Goal: Use online tool/utility: Utilize a website feature to perform a specific function

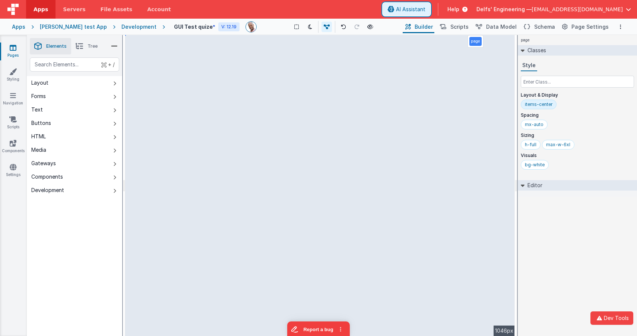
click at [425, 8] on span "AI Assistant" at bounding box center [410, 9] width 29 height 7
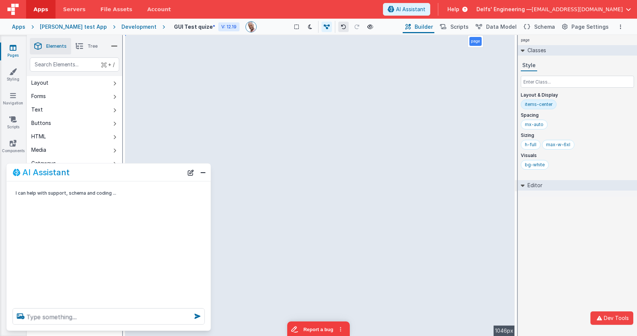
click at [341, 27] on icon at bounding box center [343, 26] width 5 height 5
click at [341, 26] on icon at bounding box center [343, 26] width 5 height 5
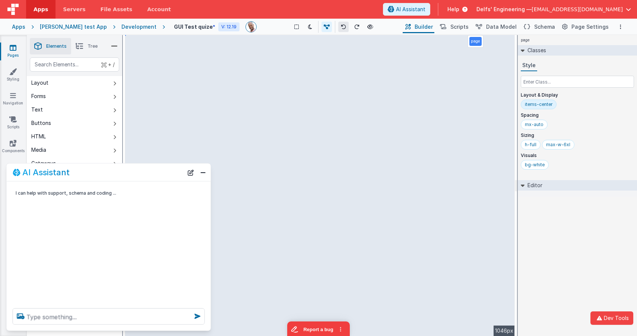
click at [341, 26] on icon at bounding box center [343, 26] width 5 height 5
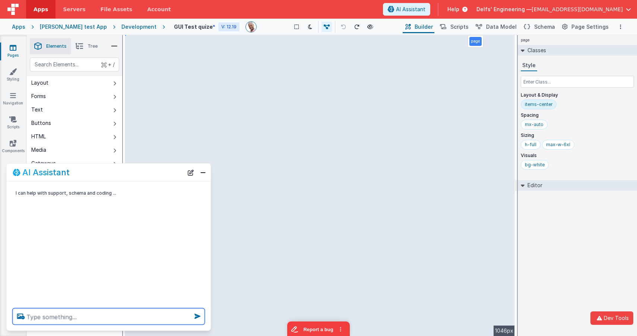
click at [83, 317] on textarea at bounding box center [109, 316] width 192 height 16
type textarea "make the avatars round"
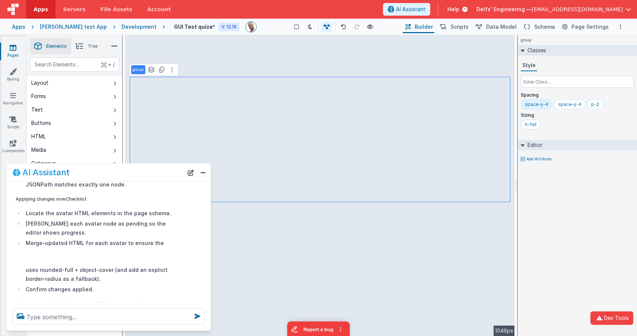
scroll to position [296, 0]
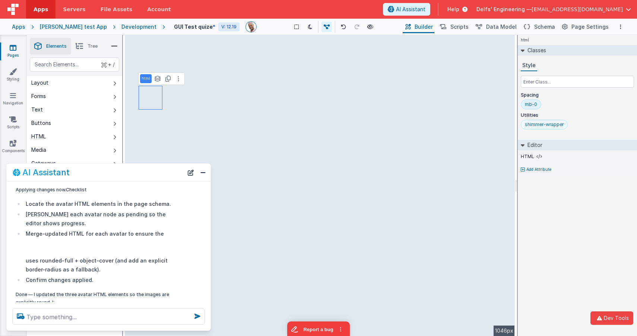
click at [542, 125] on div "shimmer-wrapper" at bounding box center [544, 124] width 39 height 6
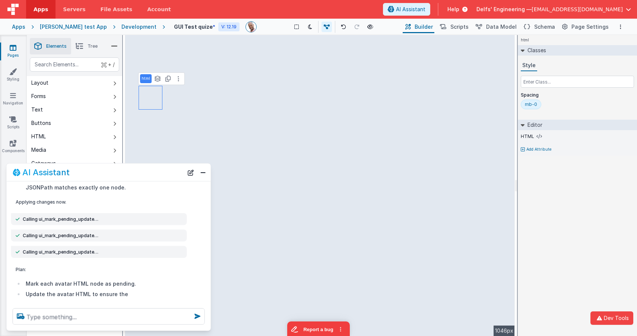
scroll to position [0, 0]
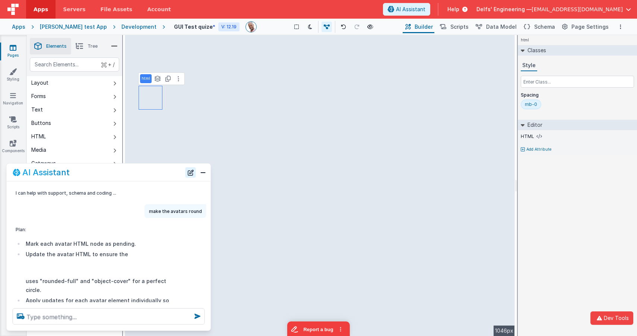
click at [190, 170] on button "New Chat" at bounding box center [190, 172] width 10 height 10
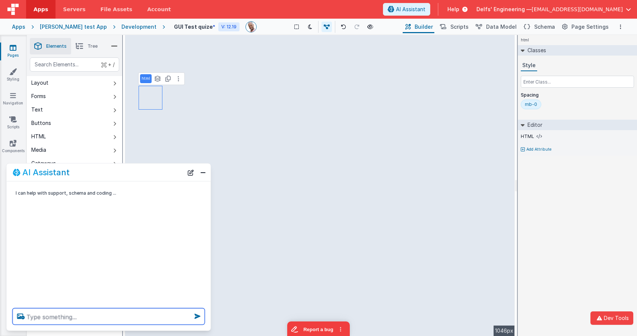
click at [125, 319] on textarea at bounding box center [109, 316] width 192 height 16
type textarea "make avatars square"
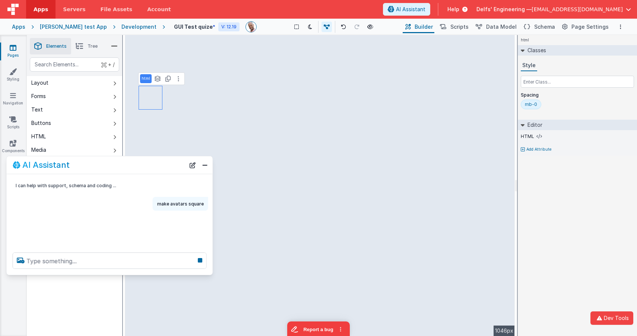
drag, startPoint x: 209, startPoint y: 272, endPoint x: 207, endPoint y: 267, distance: 5.2
click at [209, 271] on div at bounding box center [110, 260] width 206 height 28
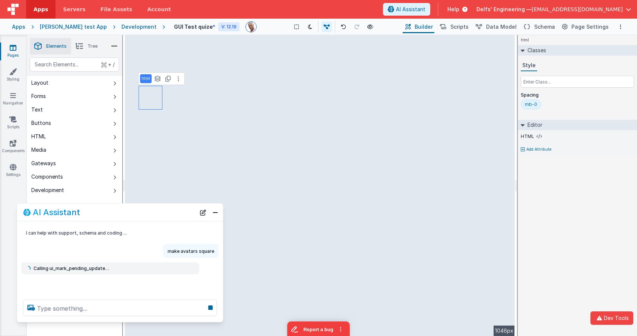
drag, startPoint x: 149, startPoint y: 165, endPoint x: 159, endPoint y: 211, distance: 47.7
click at [159, 211] on div "AI Assistant" at bounding box center [109, 211] width 172 height 9
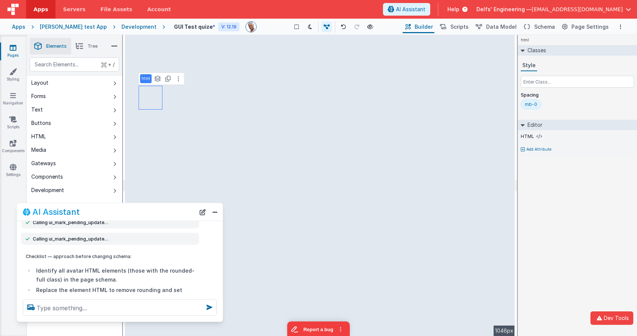
scroll to position [63, 0]
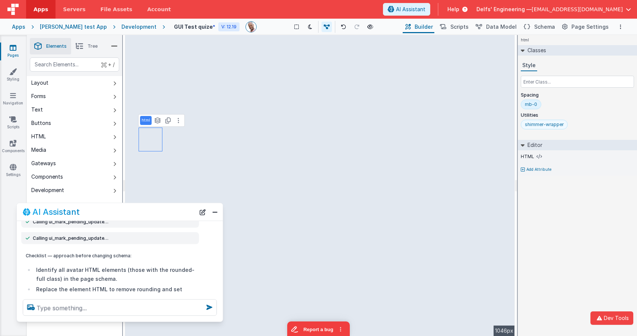
click at [544, 126] on div "shimmer-wrapper" at bounding box center [544, 124] width 39 height 6
click at [546, 125] on div "shimmer-wrapper" at bounding box center [544, 124] width 39 height 6
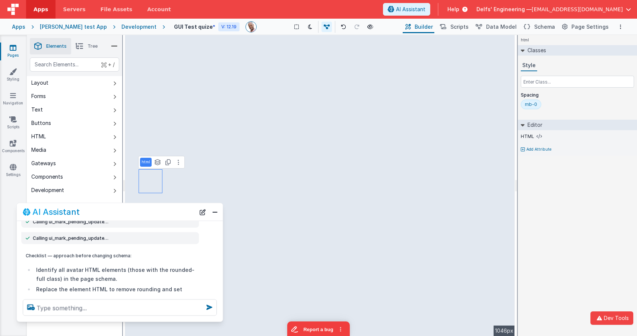
click at [534, 104] on div "mb-0" at bounding box center [531, 104] width 12 height 6
click at [305, 26] on button at bounding box center [310, 27] width 10 height 10
click at [308, 26] on icon at bounding box center [310, 26] width 4 height 5
click at [166, 303] on textarea at bounding box center [120, 307] width 194 height 16
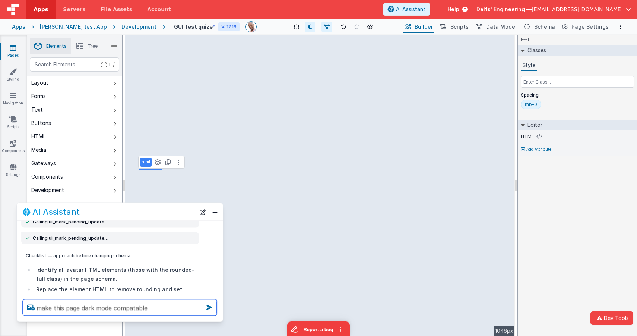
type textarea "make this page dark mode compatable"
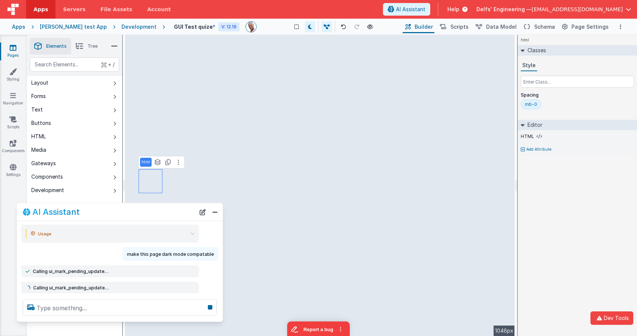
scroll to position [414, 0]
click at [308, 26] on icon at bounding box center [310, 26] width 4 height 5
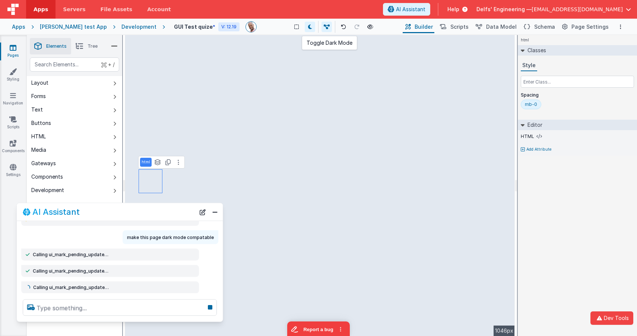
click at [308, 26] on icon at bounding box center [310, 26] width 4 height 5
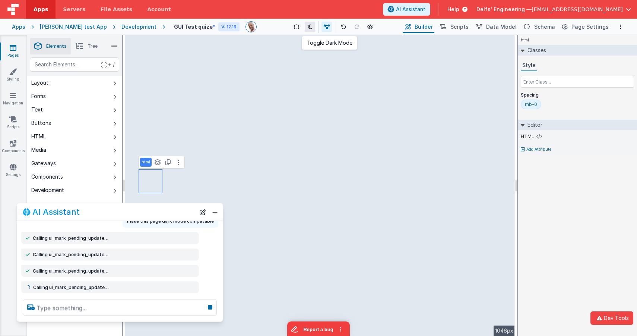
click at [308, 26] on icon at bounding box center [310, 26] width 4 height 5
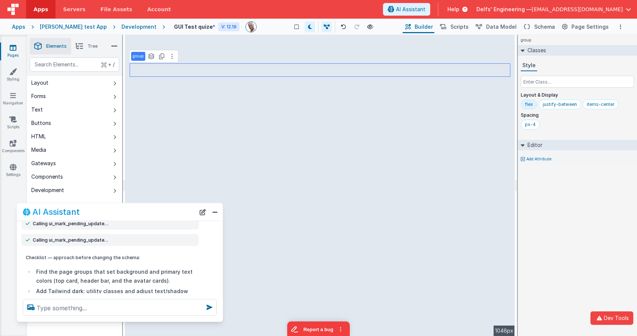
scroll to position [511, 0]
click at [308, 27] on icon at bounding box center [310, 26] width 4 height 5
click at [308, 26] on icon at bounding box center [310, 26] width 4 height 5
click at [308, 25] on icon at bounding box center [310, 26] width 4 height 5
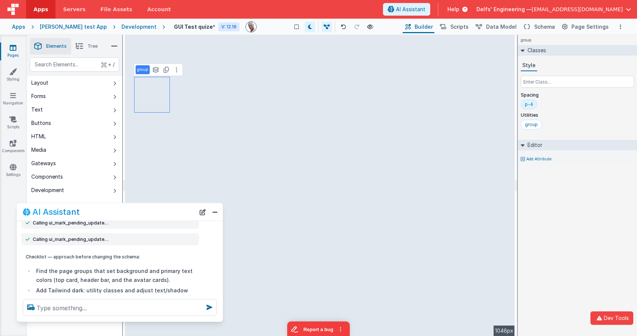
click at [155, 64] on div "group See layers + L Duplicate + D" at bounding box center [158, 69] width 49 height 13
click at [153, 67] on icon at bounding box center [155, 70] width 7 height 6
click at [146, 100] on div "group group group" at bounding box center [146, 96] width 25 height 34
click at [144, 103] on button "group" at bounding box center [146, 105] width 21 height 9
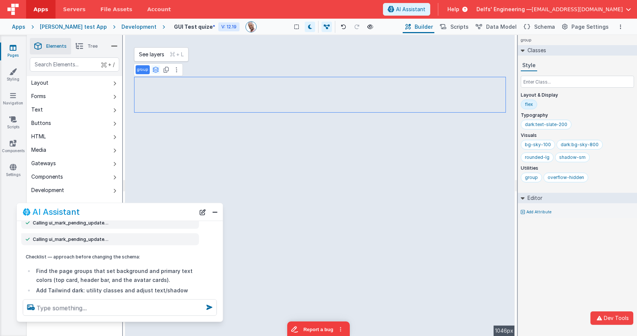
click at [156, 69] on icon at bounding box center [155, 70] width 7 height 6
click at [150, 98] on button "group" at bounding box center [151, 95] width 31 height 9
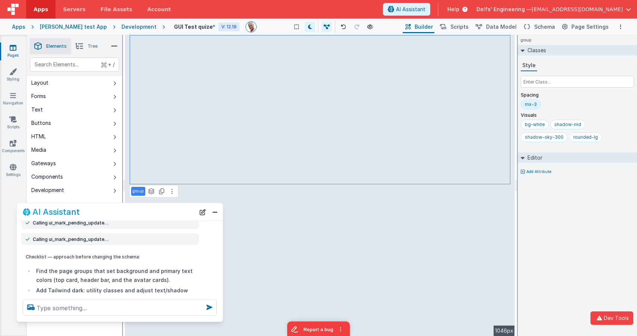
click at [531, 103] on div "mx-3" at bounding box center [531, 104] width 12 height 6
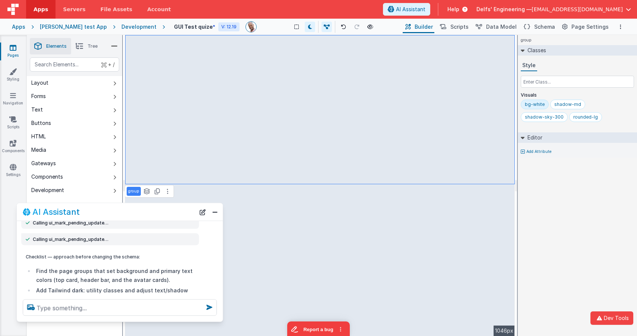
click at [592, 209] on div "group Classes Style Visuals bg-white shadow-md shadow-sky-300 rounded-lg Editor…" at bounding box center [577, 185] width 119 height 301
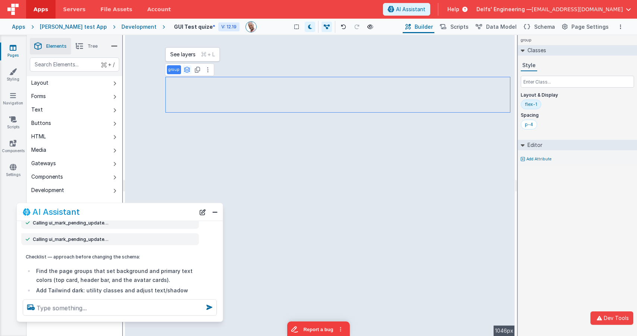
click at [184, 69] on icon at bounding box center [187, 70] width 7 height 6
click at [182, 83] on button "group" at bounding box center [177, 84] width 21 height 9
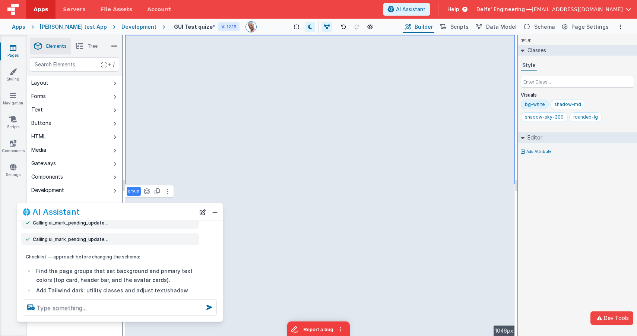
click at [82, 45] on icon at bounding box center [79, 46] width 7 height 10
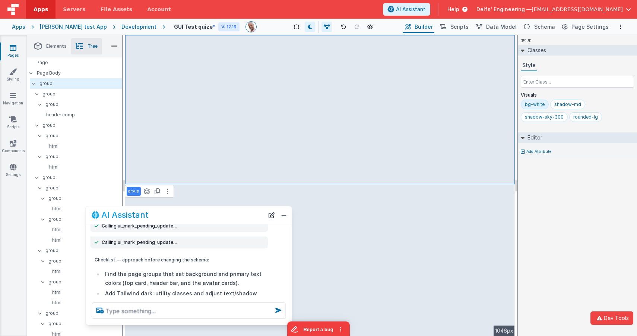
drag, startPoint x: 168, startPoint y: 211, endPoint x: 214, endPoint y: 214, distance: 46.7
click at [214, 214] on div "AI Assistant" at bounding box center [178, 214] width 172 height 9
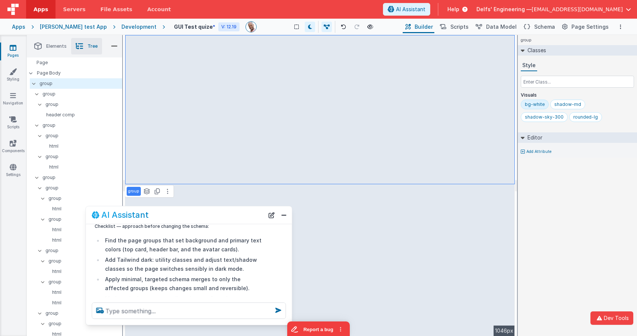
scroll to position [547, 0]
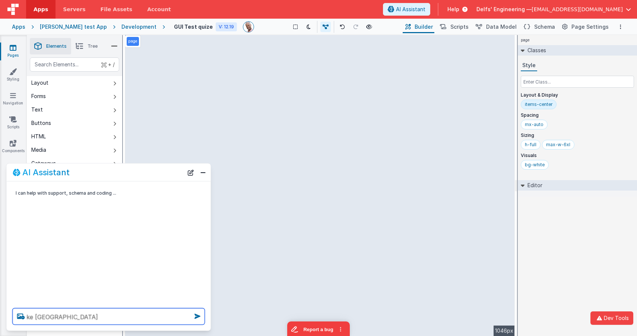
type textarea "ke [GEOGRAPHIC_DATA]"
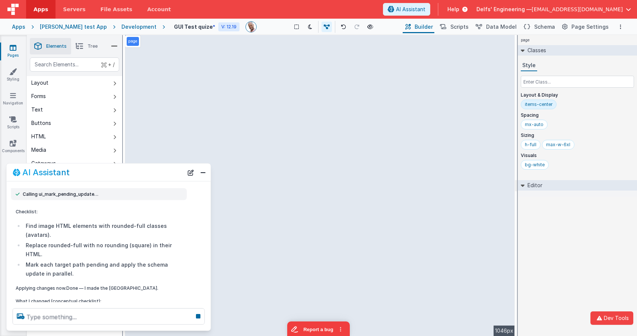
scroll to position [195, 0]
